Goal: Information Seeking & Learning: Learn about a topic

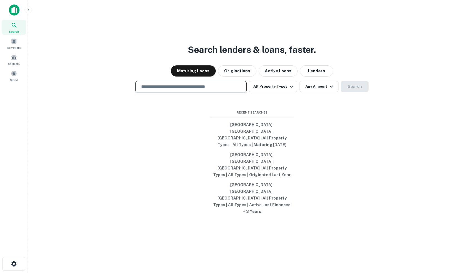
click at [207, 90] on input "text" at bounding box center [191, 87] width 106 height 6
type input "**********"
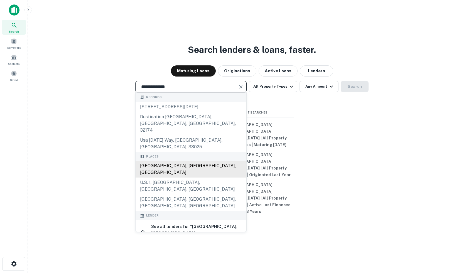
click at [203, 170] on div "[GEOGRAPHIC_DATA], [GEOGRAPHIC_DATA], [GEOGRAPHIC_DATA]" at bounding box center [191, 169] width 111 height 17
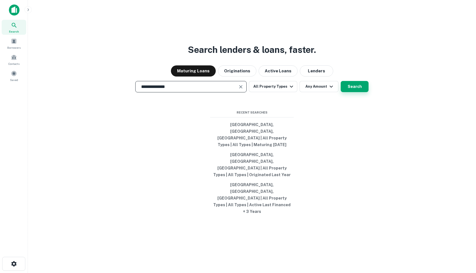
click at [357, 92] on button "Search" at bounding box center [355, 86] width 28 height 11
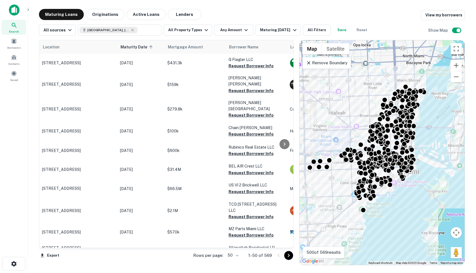
click at [309, 65] on icon at bounding box center [309, 63] width 6 height 6
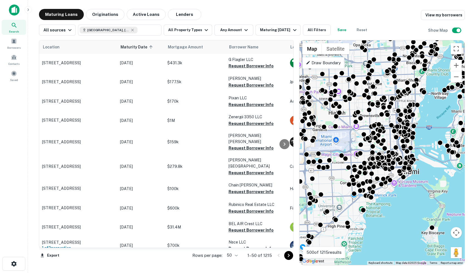
click at [307, 62] on icon at bounding box center [308, 62] width 4 height 4
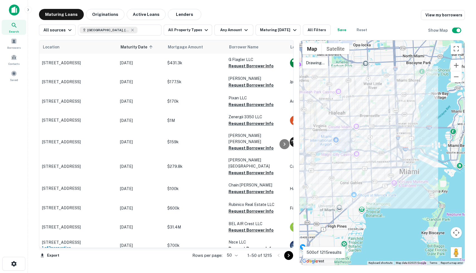
drag, startPoint x: 381, startPoint y: 171, endPoint x: 373, endPoint y: 172, distance: 8.1
click at [373, 172] on div at bounding box center [382, 152] width 165 height 225
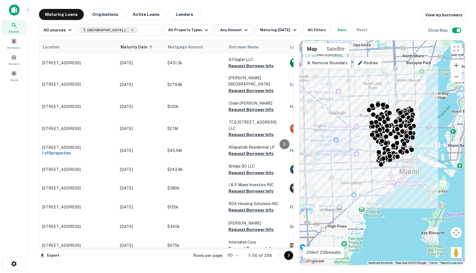
click at [307, 65] on icon at bounding box center [309, 63] width 6 height 6
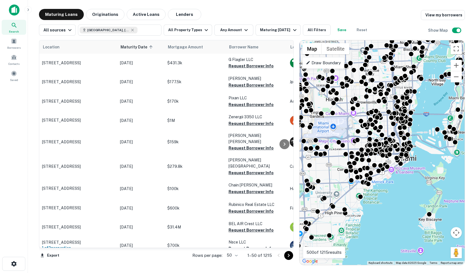
drag, startPoint x: 356, startPoint y: 160, endPoint x: 353, endPoint y: 146, distance: 13.9
click at [353, 146] on div "To activate drag with keyboard, press Alt + Enter. Once in keyboard drag state,…" at bounding box center [382, 152] width 165 height 225
click at [307, 60] on p "Draw Boundary" at bounding box center [323, 63] width 35 height 7
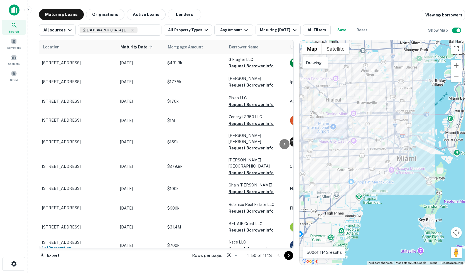
drag, startPoint x: 377, startPoint y: 156, endPoint x: 375, endPoint y: 82, distance: 73.3
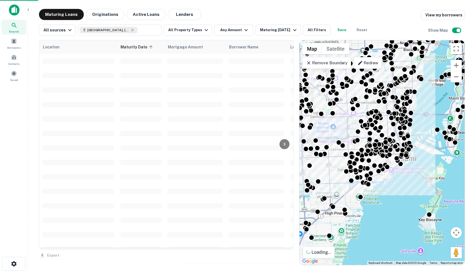
click at [308, 62] on icon at bounding box center [309, 63] width 6 height 6
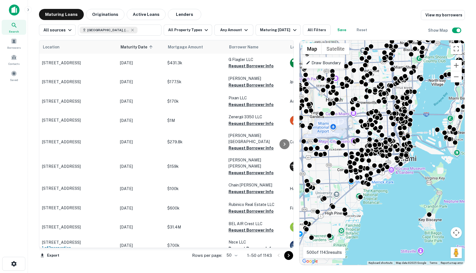
click at [309, 62] on icon at bounding box center [308, 62] width 3 height 3
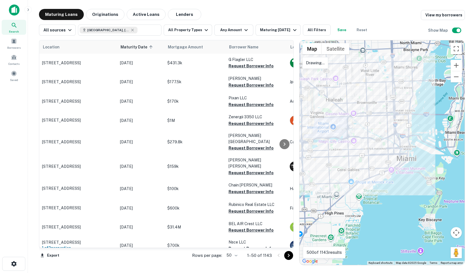
drag, startPoint x: 362, startPoint y: 140, endPoint x: 412, endPoint y: 214, distance: 89.7
click at [358, 130] on div at bounding box center [382, 152] width 165 height 225
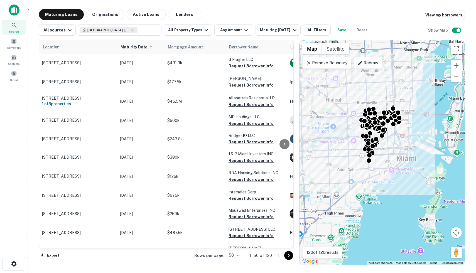
click at [309, 64] on icon at bounding box center [308, 62] width 3 height 3
